Goal: Task Accomplishment & Management: Complete application form

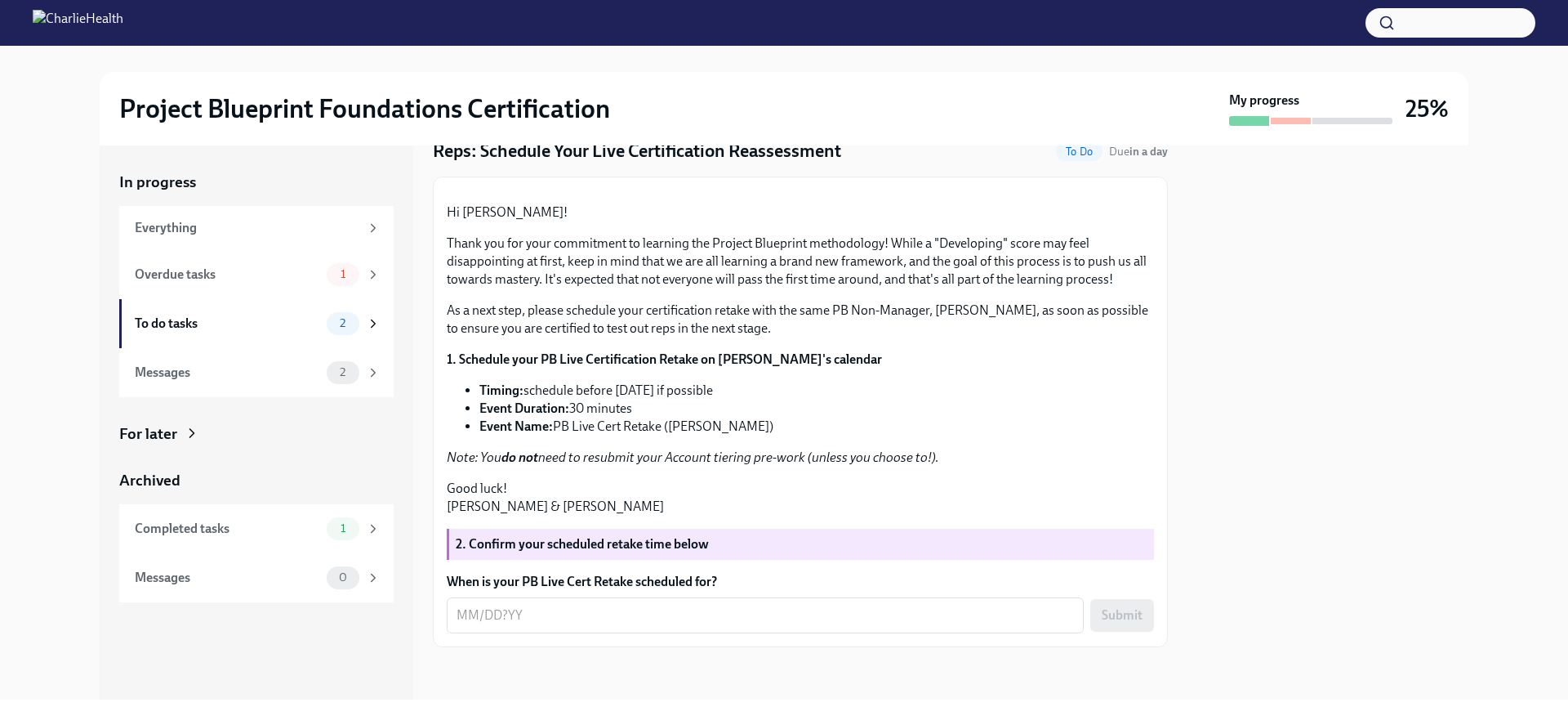
scroll to position [234, 0]
click at [578, 629] on div "x ​" at bounding box center [765, 614] width 637 height 36
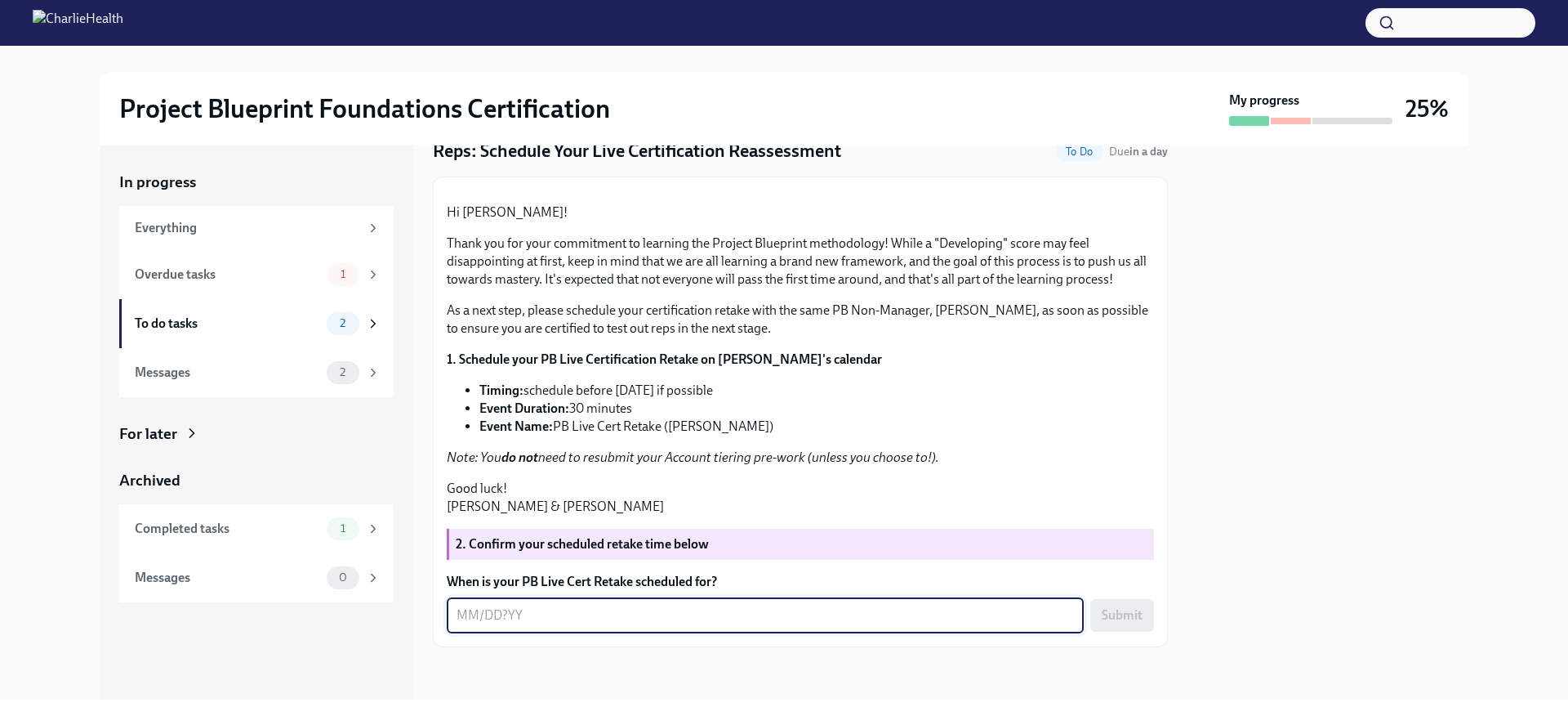
click at [663, 619] on textarea "When is your PB Live Cert Retake scheduled for?" at bounding box center [765, 615] width 617 height 20
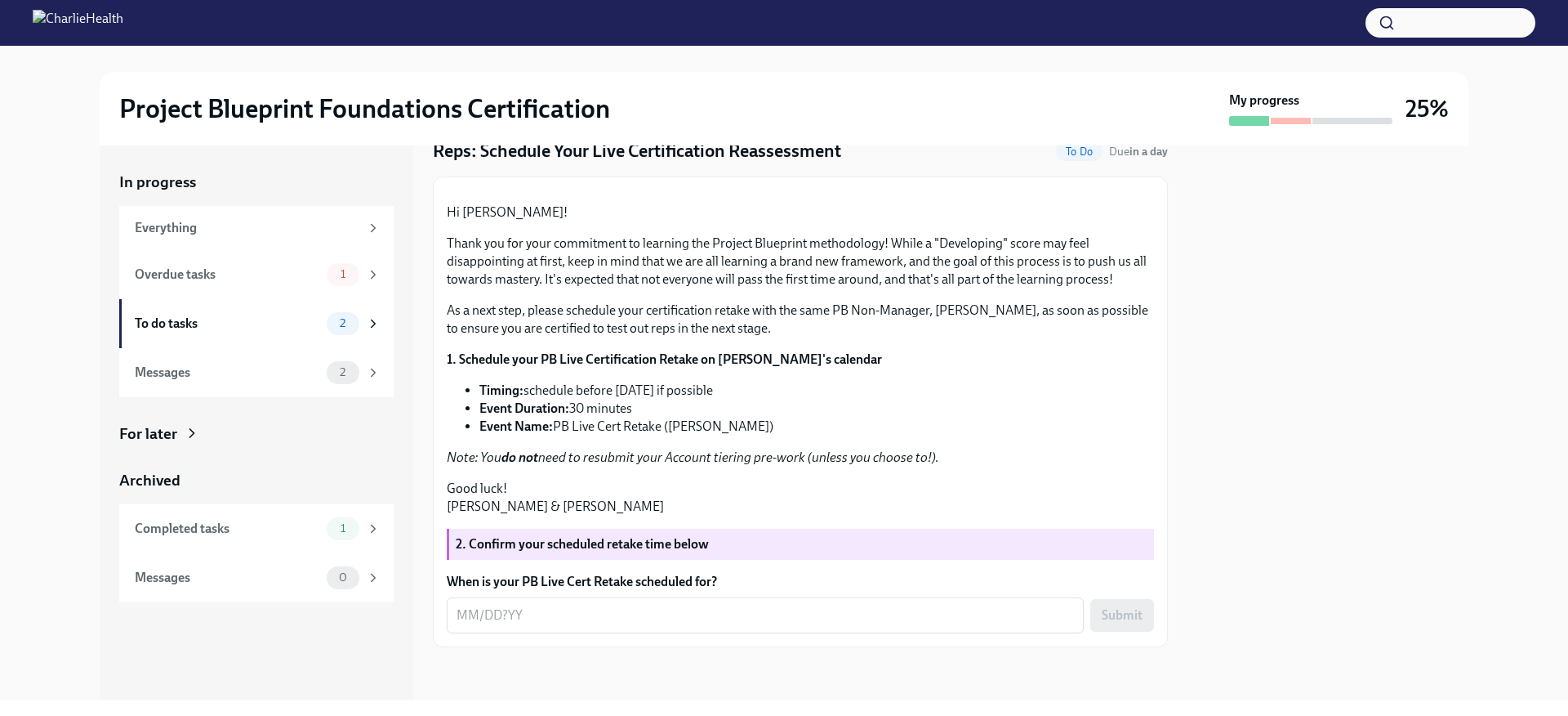
scroll to position [234, 0]
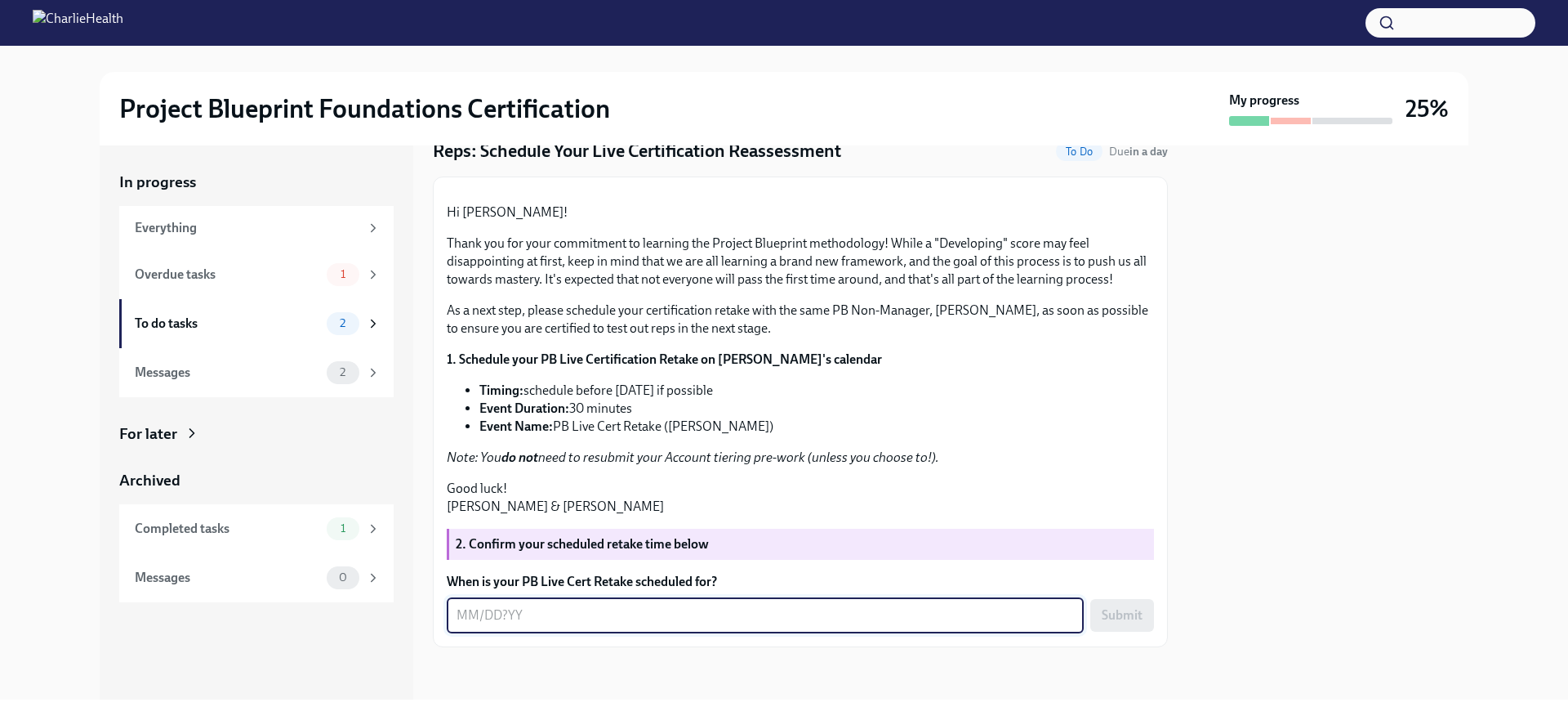
click at [522, 619] on textarea "When is your PB Live Cert Retake scheduled for?" at bounding box center [765, 615] width 617 height 20
type textarea "[DATE]"
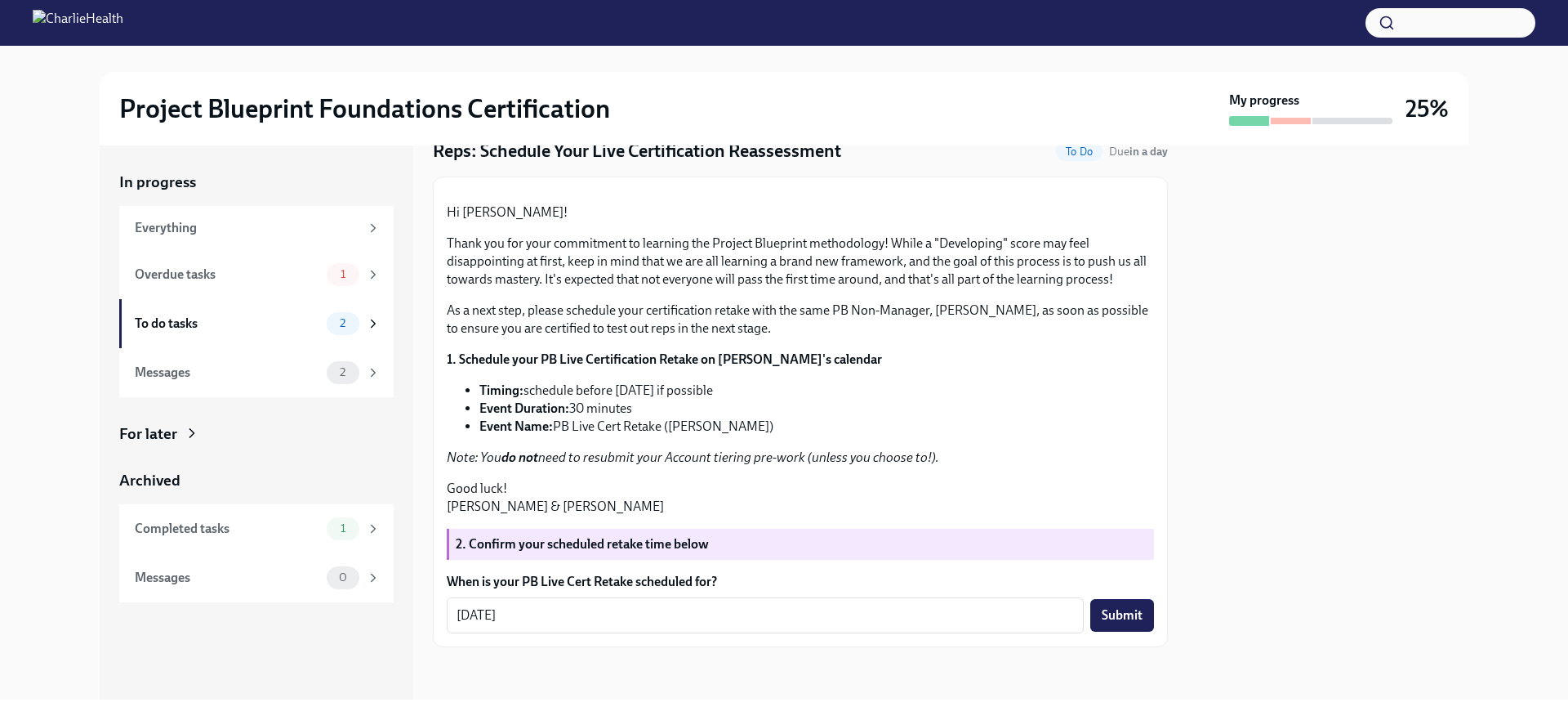
click at [1120, 616] on span "Submit" at bounding box center [1122, 615] width 41 height 17
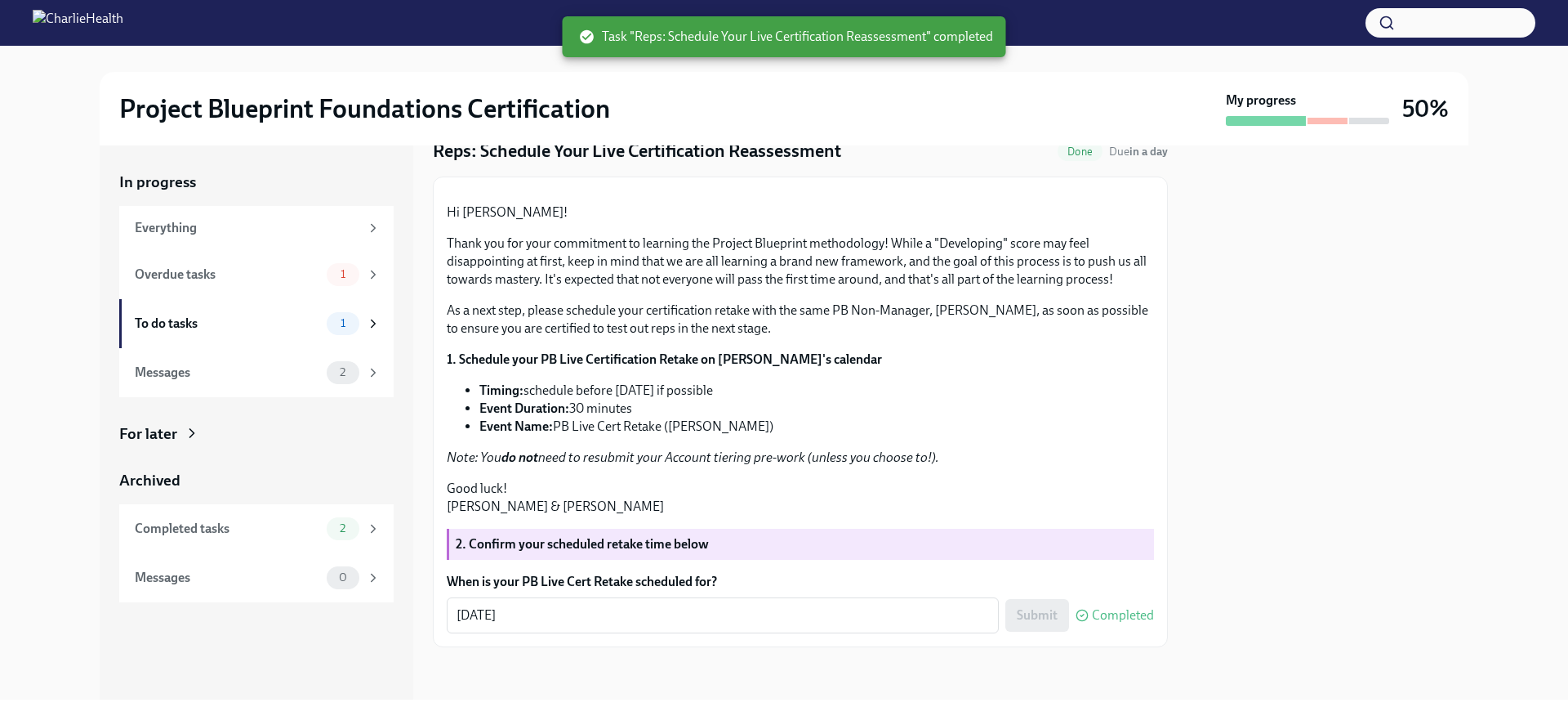
scroll to position [0, 0]
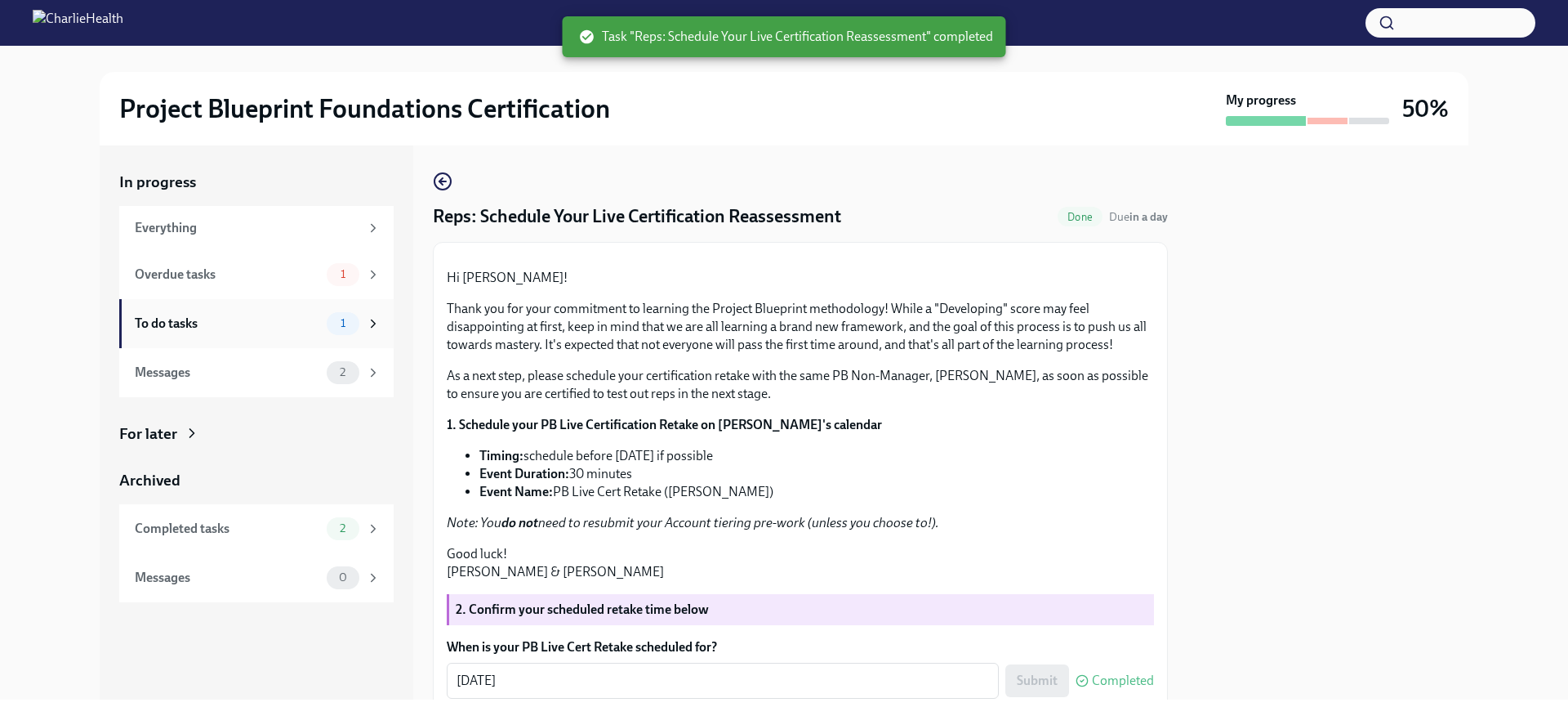
click at [270, 315] on div "To do tasks" at bounding box center [227, 324] width 185 height 18
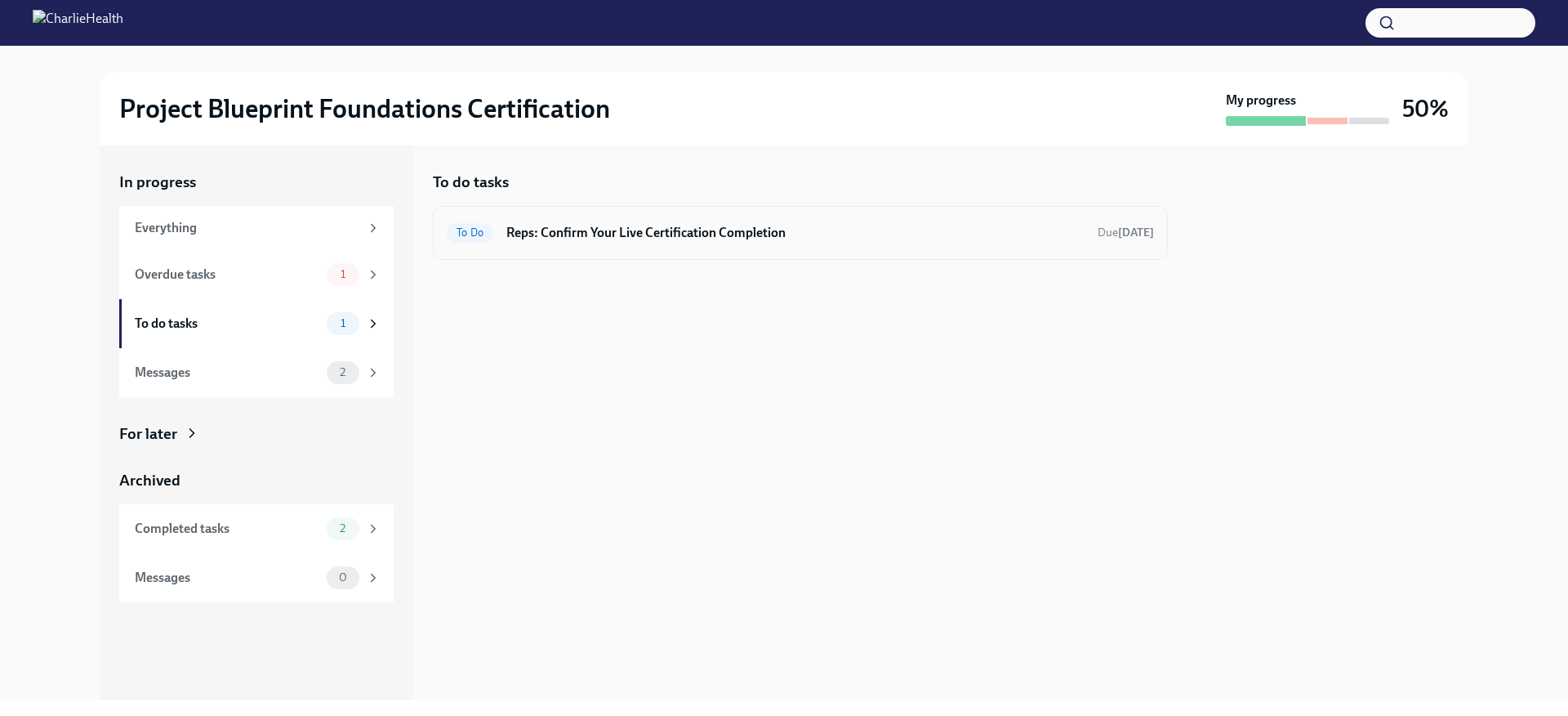
click at [633, 244] on div "To Do Reps: Confirm Your Live Certification Completion Due [DATE]" at bounding box center [800, 233] width 707 height 26
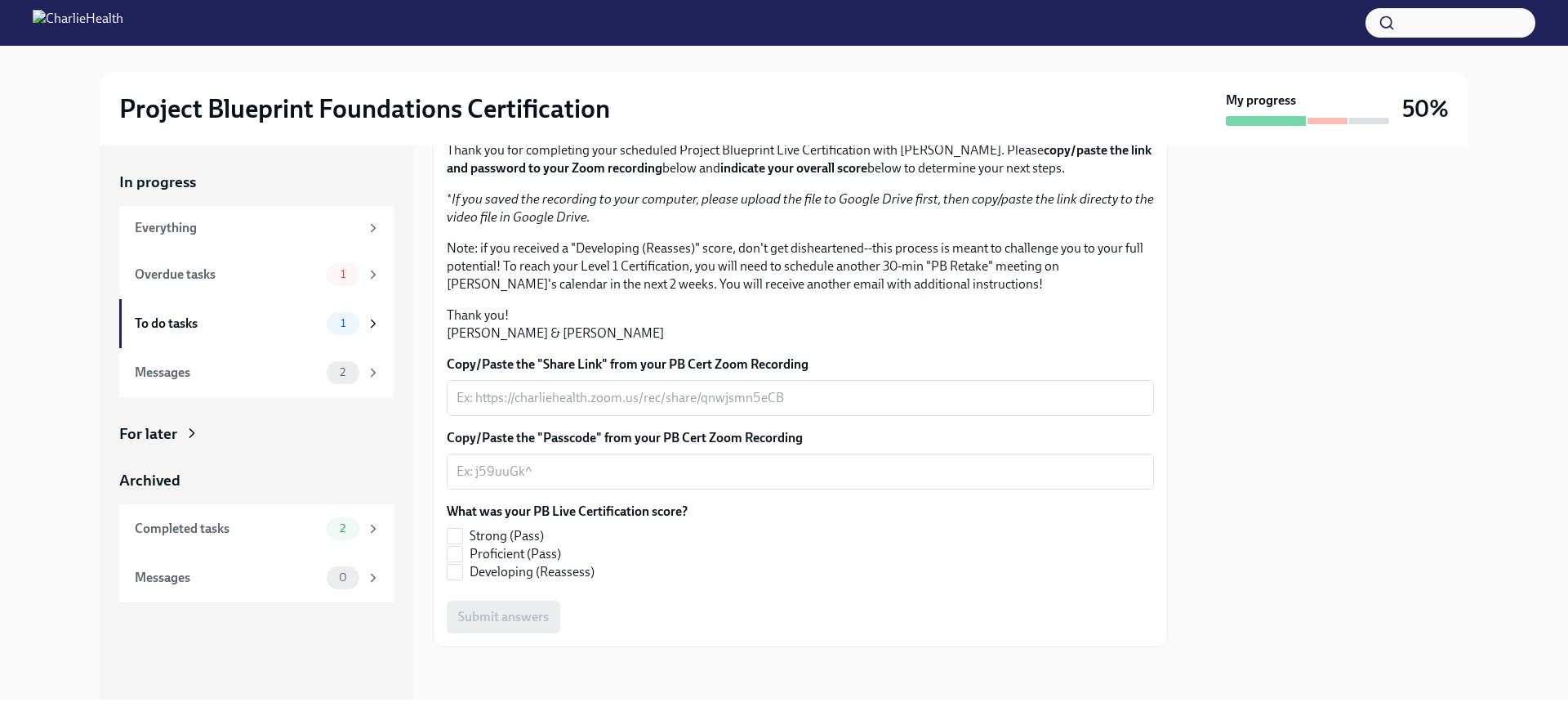
scroll to position [328, 0]
click at [265, 319] on div "To do tasks" at bounding box center [227, 324] width 185 height 18
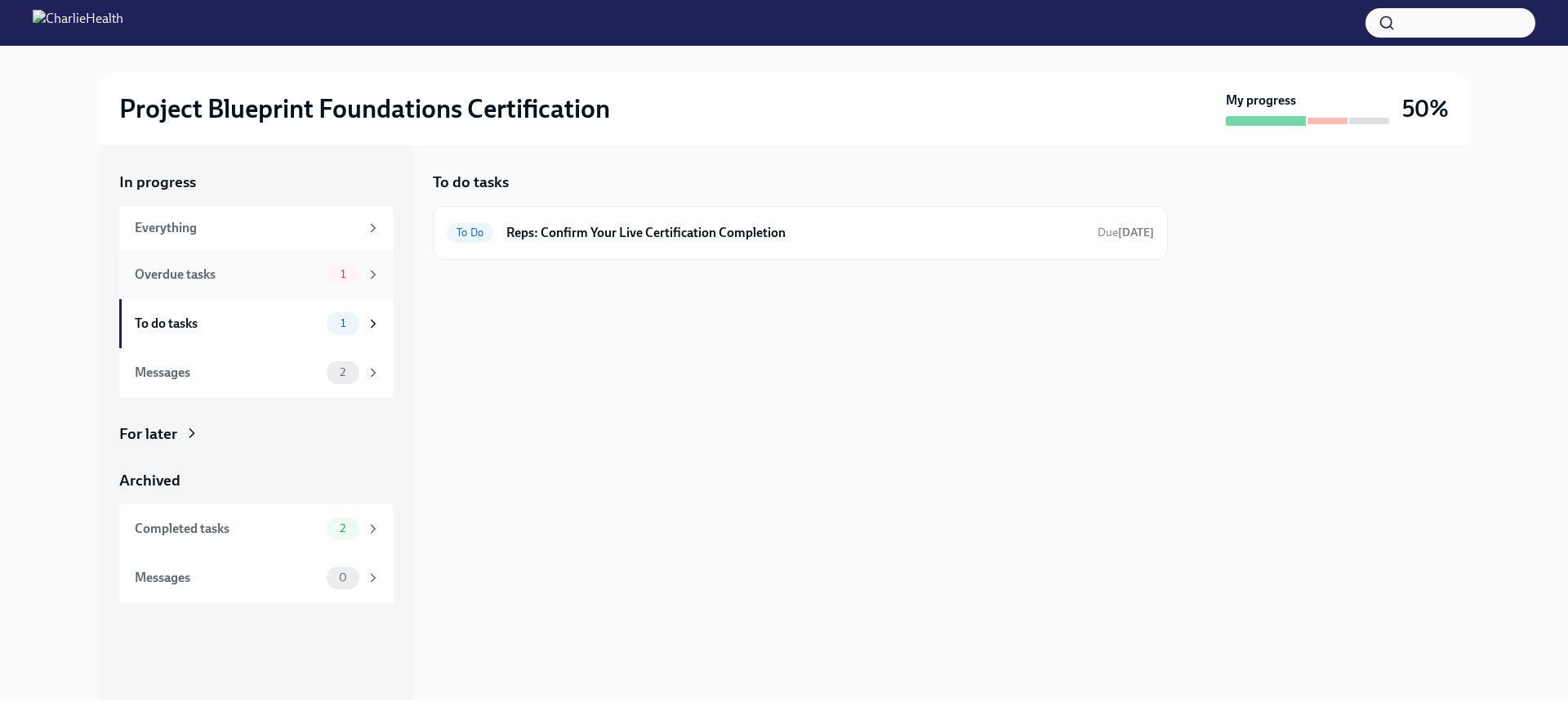
click at [265, 278] on div "Overdue tasks" at bounding box center [227, 274] width 185 height 18
click at [585, 244] on div "Overdue Reps: Complete Your Pre-Work Account Tiering Due [DATE]" at bounding box center [800, 233] width 707 height 26
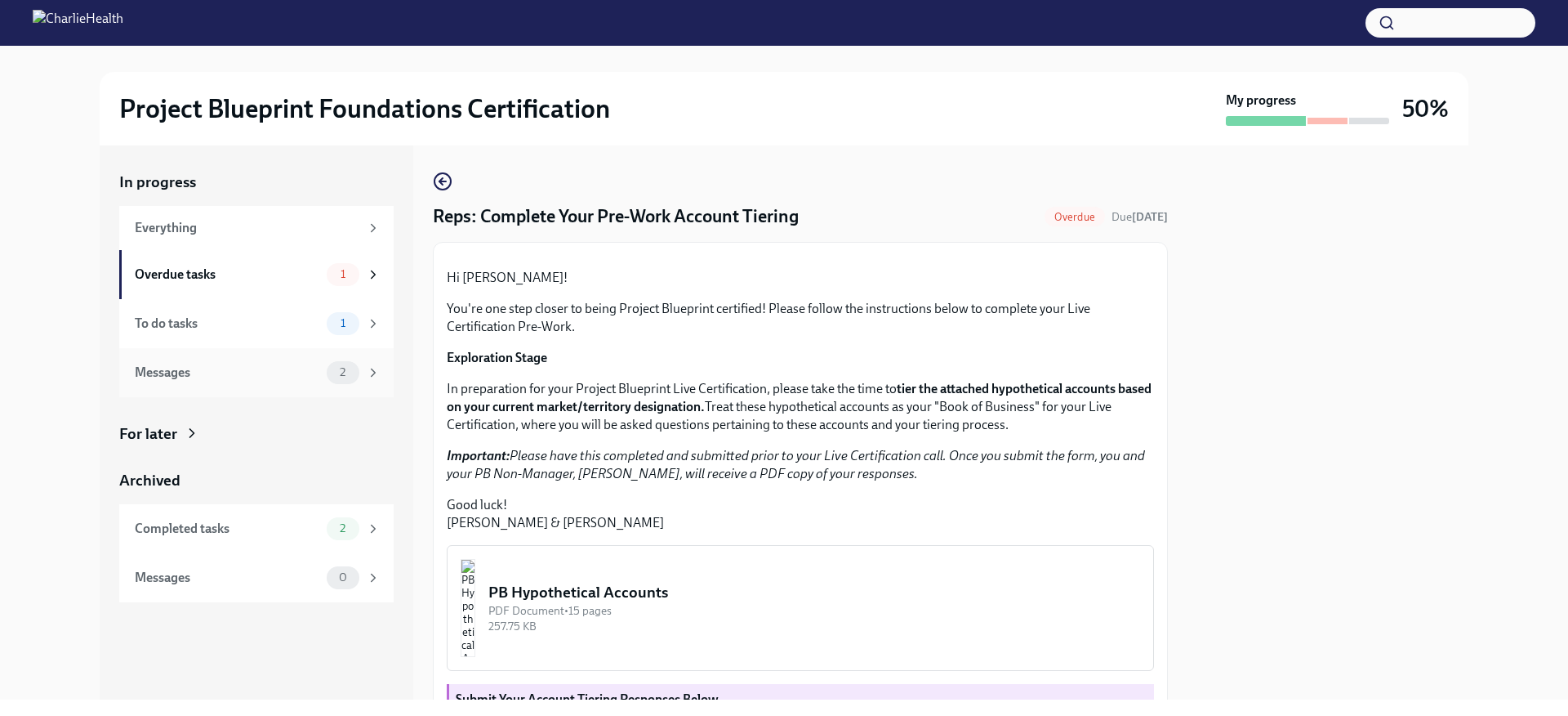
click at [230, 386] on div "Messages 2" at bounding box center [256, 372] width 274 height 49
